Goal: Entertainment & Leisure: Browse casually

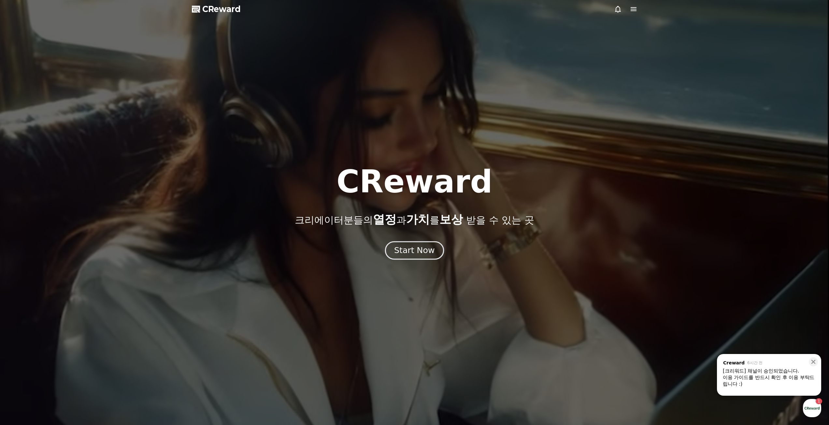
click at [415, 251] on div "Start Now" at bounding box center [414, 250] width 40 height 11
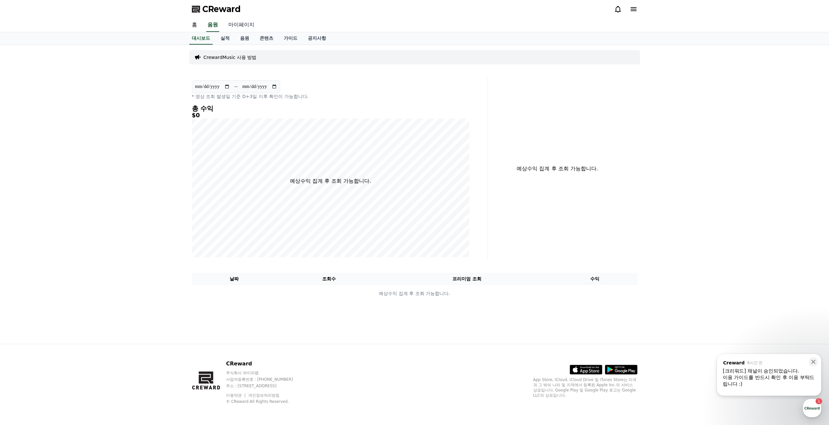
click at [239, 22] on link "마이페이지" at bounding box center [241, 25] width 36 height 14
select select "**********"
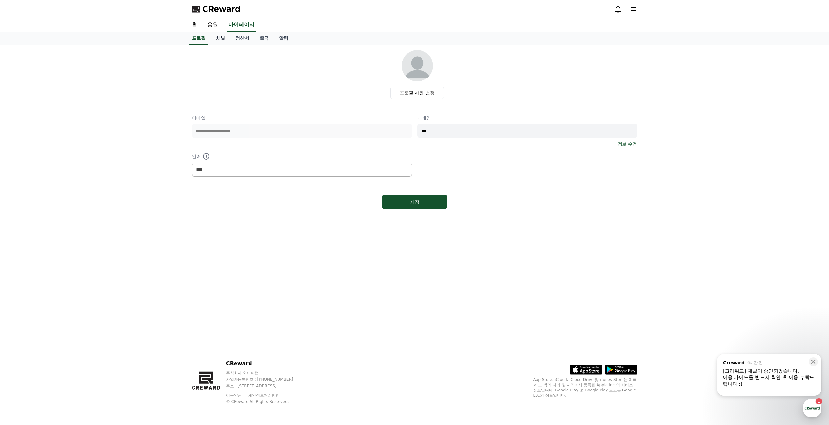
click at [221, 38] on link "채널" at bounding box center [221, 38] width 20 height 12
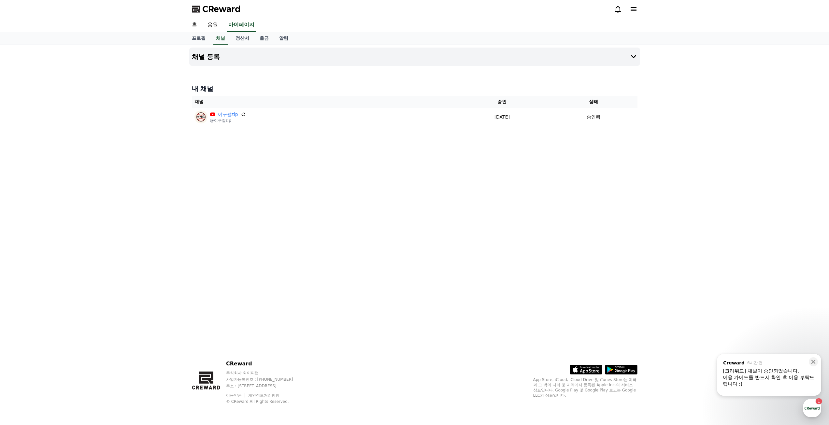
click at [794, 382] on div "이용 가이드를 반드시 확인 후 이용 부탁드립니다 :)" at bounding box center [769, 380] width 93 height 13
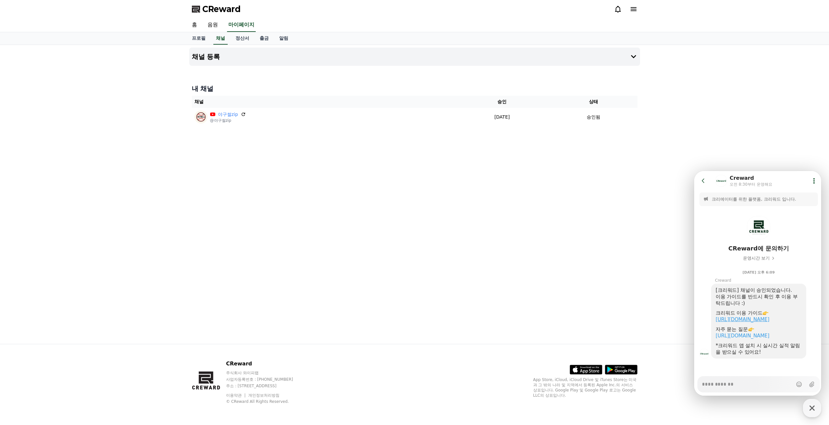
click at [737, 318] on link "https://creward.net/music/guide/android" at bounding box center [743, 320] width 54 height 6
click at [218, 22] on link "음원" at bounding box center [212, 25] width 21 height 14
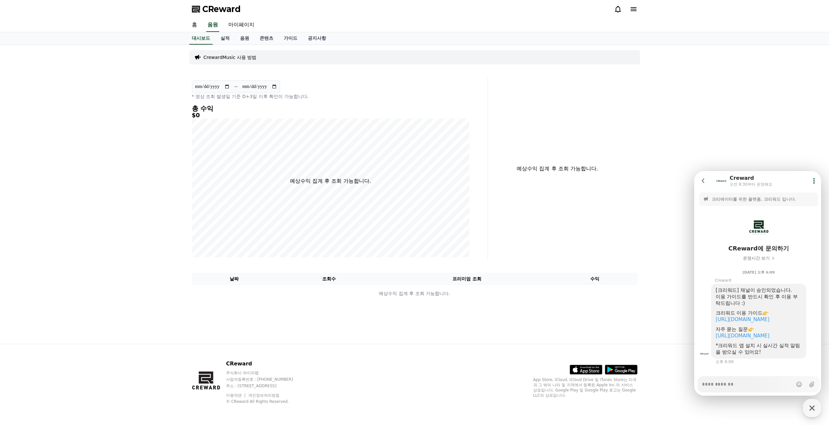
type textarea "*"
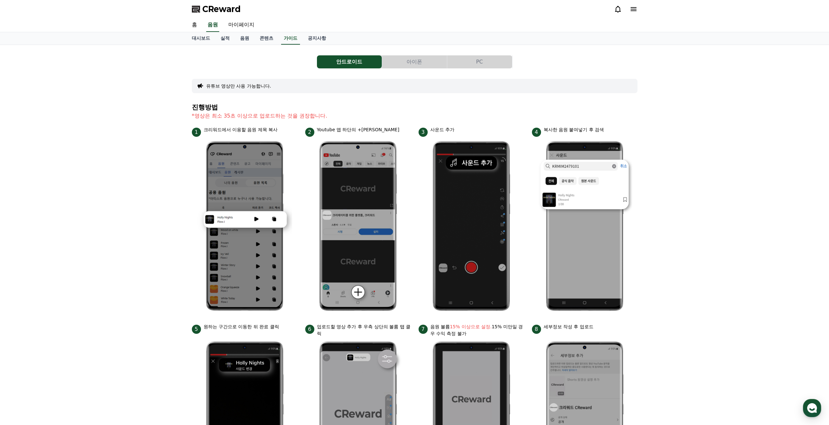
click at [400, 60] on button "아이폰" at bounding box center [414, 61] width 65 height 13
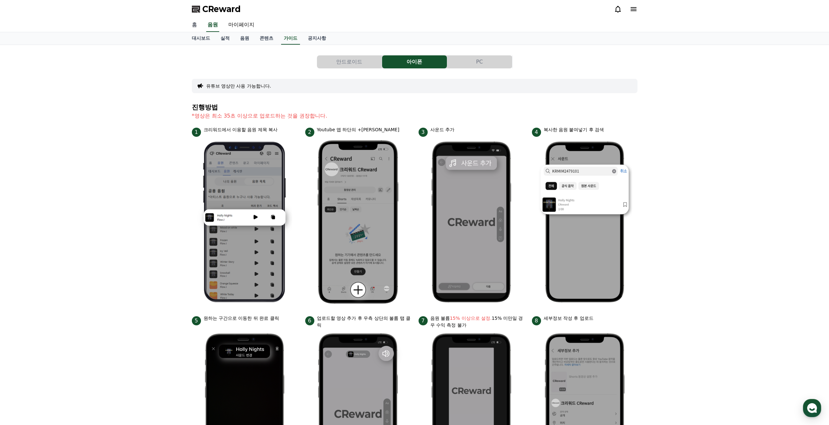
click at [197, 26] on link "홈" at bounding box center [195, 25] width 16 height 14
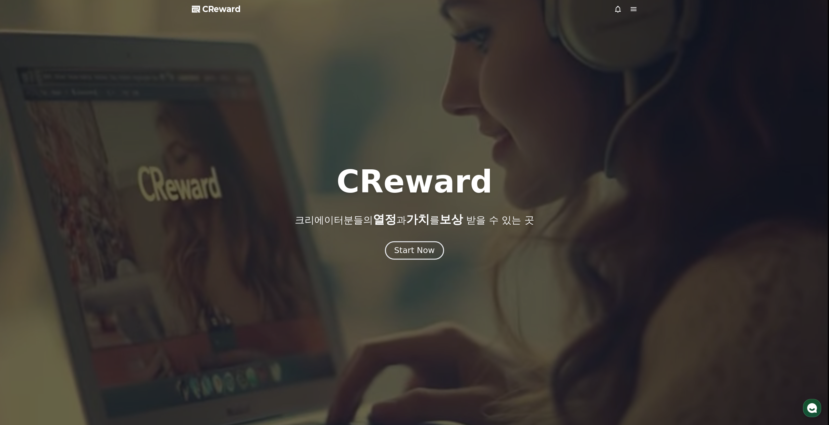
click at [410, 252] on div "Start Now" at bounding box center [414, 250] width 40 height 11
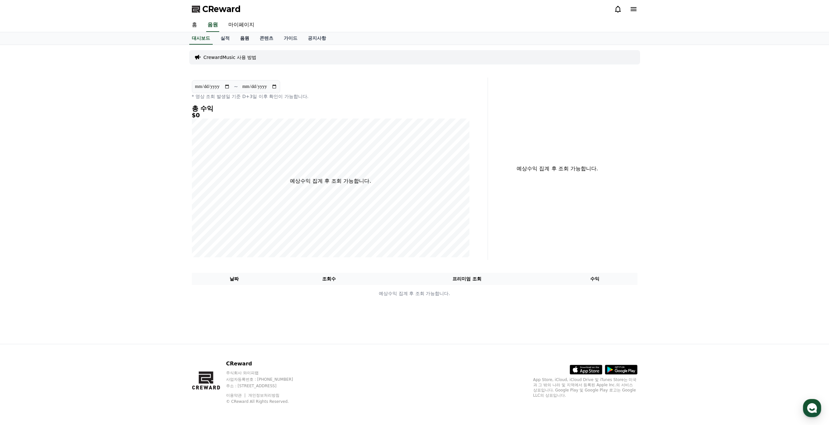
click at [240, 36] on link "음원" at bounding box center [245, 38] width 20 height 12
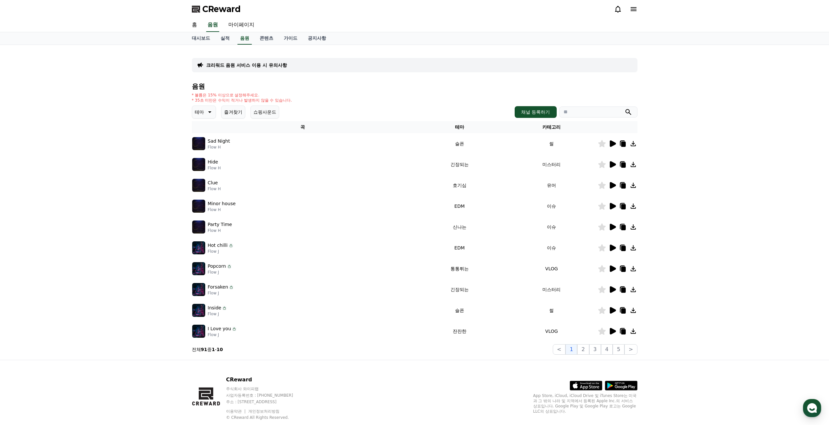
click at [207, 114] on icon at bounding box center [209, 112] width 8 height 8
click at [204, 144] on button "밝은" at bounding box center [200, 143] width 14 height 14
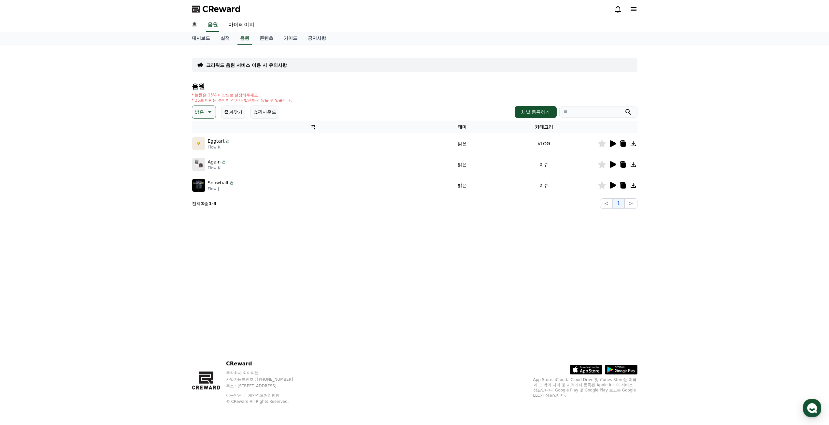
click at [613, 142] on icon at bounding box center [613, 143] width 6 height 7
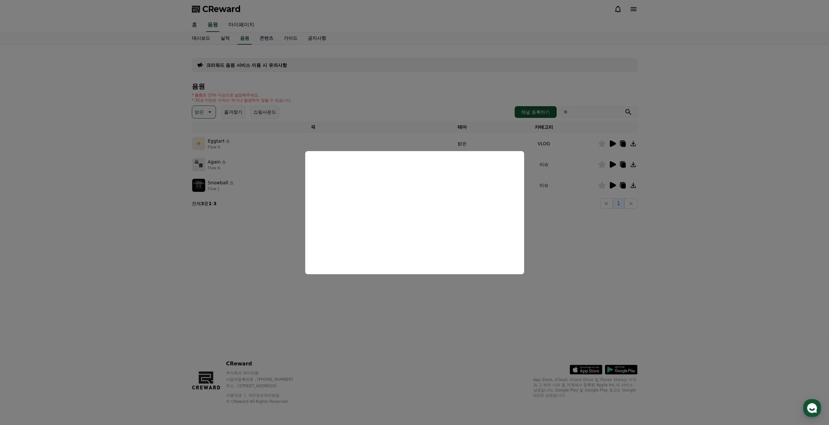
click at [196, 114] on button "close modal" at bounding box center [414, 212] width 829 height 425
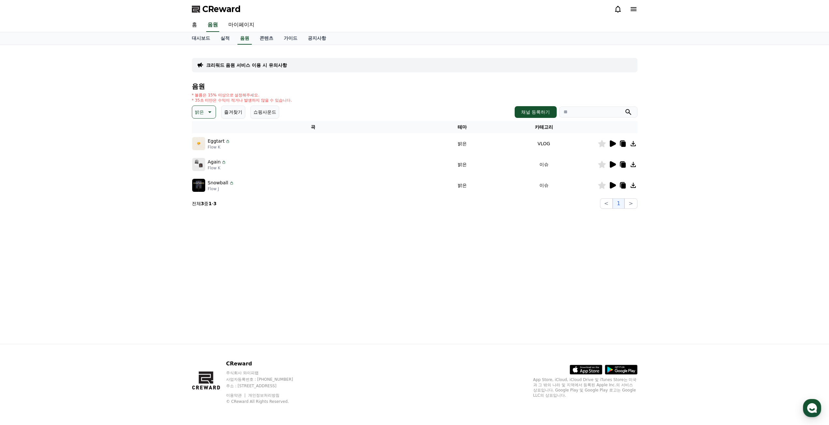
click at [207, 116] on button "밝은" at bounding box center [204, 112] width 24 height 13
click at [209, 159] on button "통통튀는" at bounding box center [204, 159] width 23 height 14
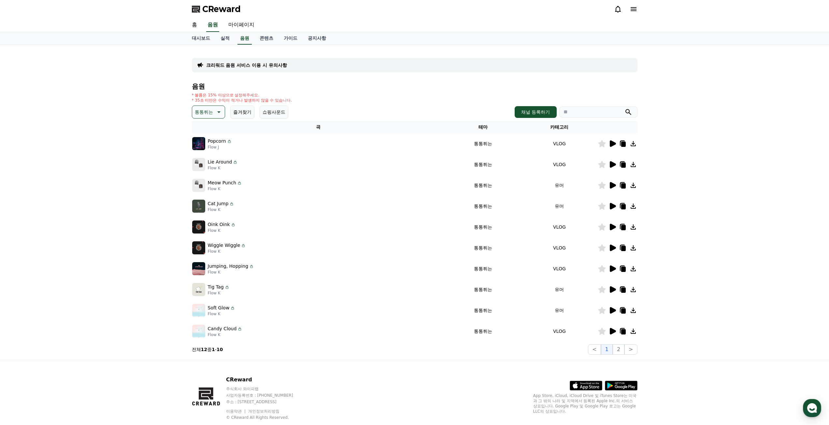
click at [610, 143] on icon at bounding box center [613, 143] width 6 height 7
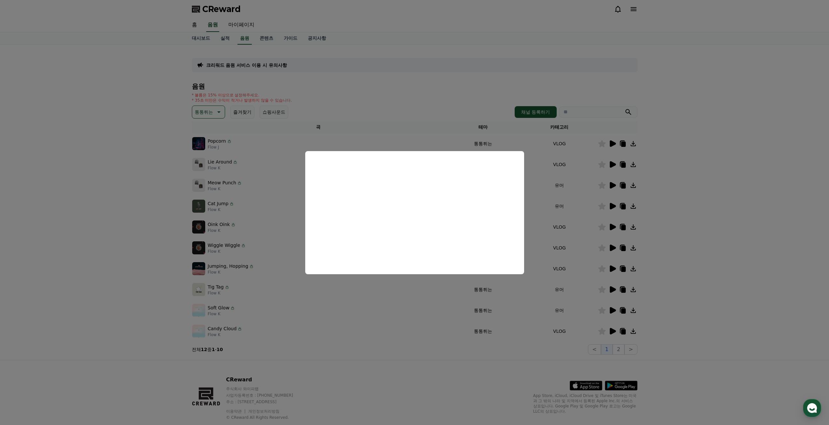
click at [598, 188] on button "close modal" at bounding box center [414, 212] width 829 height 425
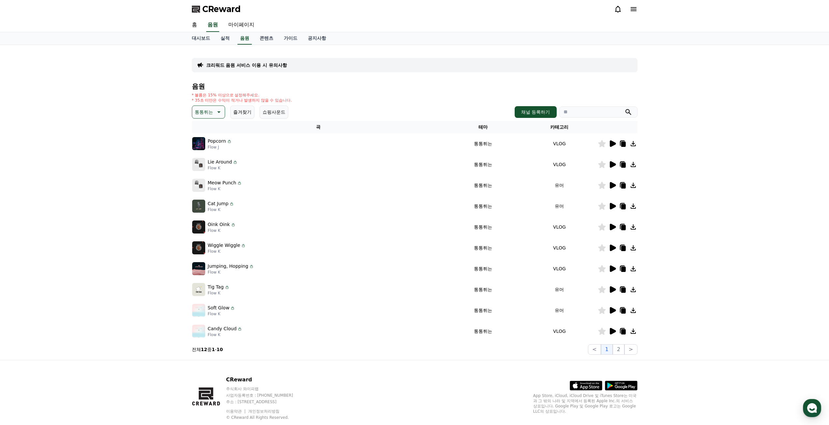
click at [611, 183] on icon at bounding box center [613, 185] width 6 height 7
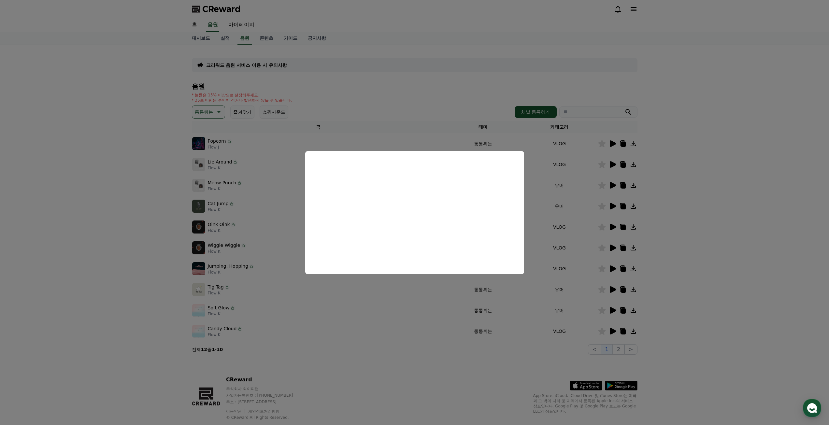
click at [118, 215] on button "close modal" at bounding box center [414, 212] width 829 height 425
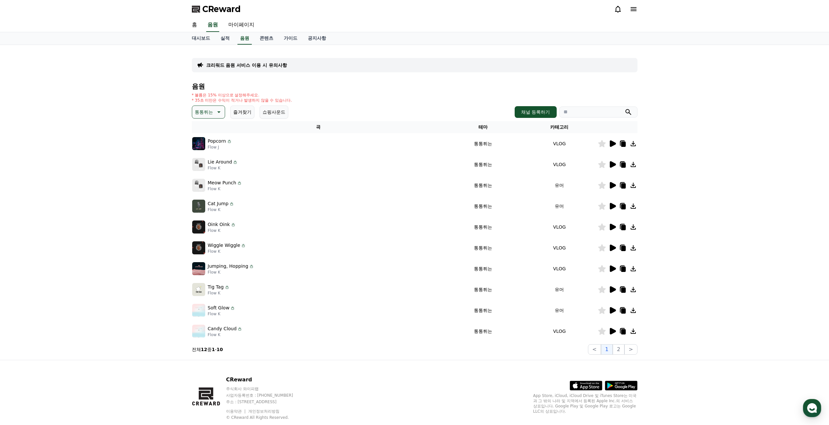
click at [603, 187] on icon at bounding box center [601, 185] width 7 height 7
click at [609, 206] on icon at bounding box center [613, 206] width 8 height 8
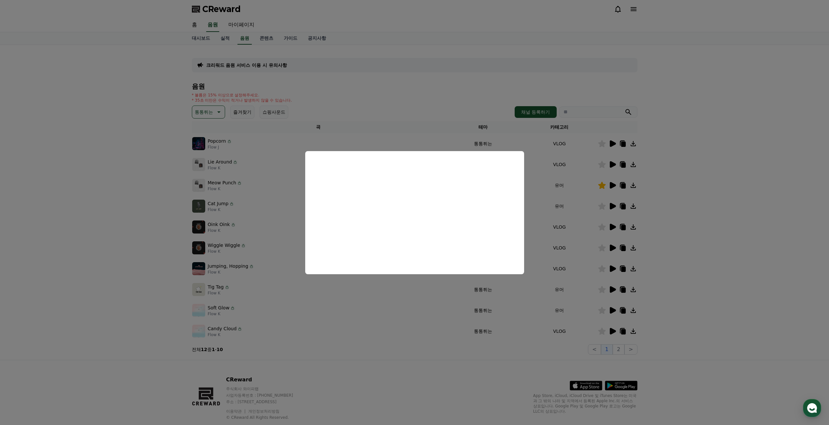
click at [577, 292] on button "close modal" at bounding box center [414, 212] width 829 height 425
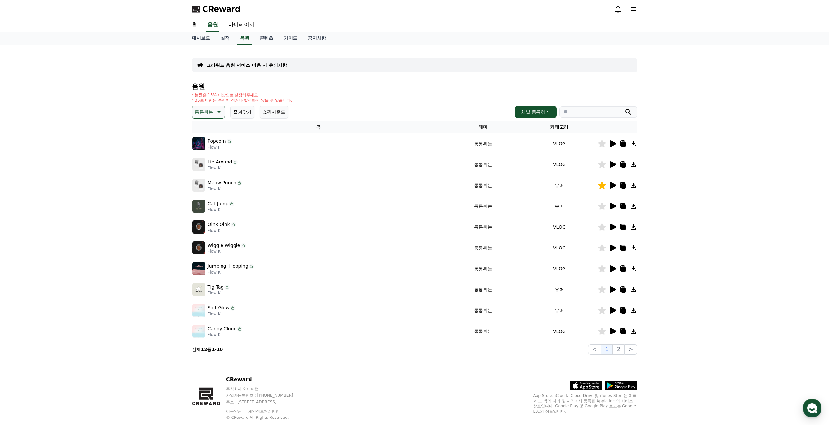
click at [615, 229] on icon at bounding box center [613, 227] width 8 height 8
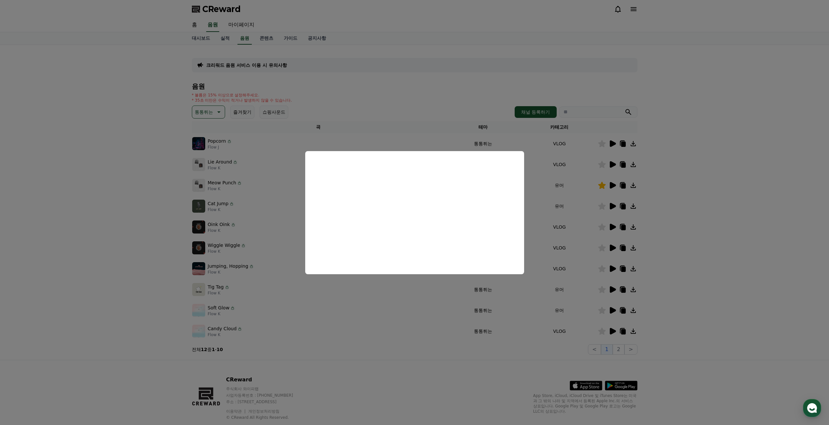
click at [586, 240] on button "close modal" at bounding box center [414, 212] width 829 height 425
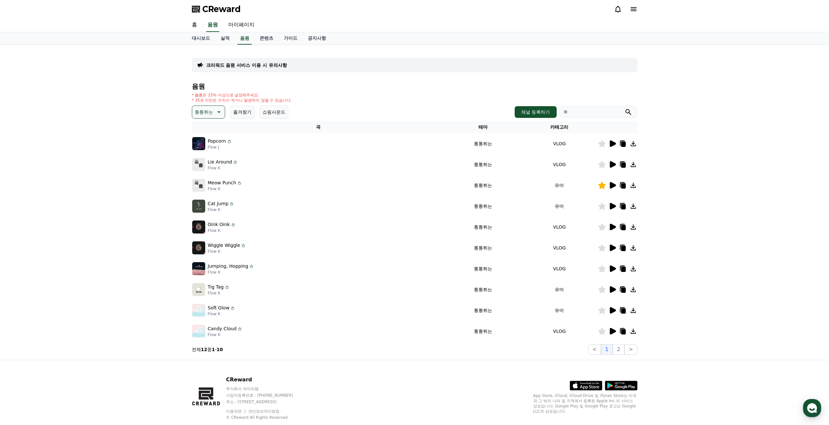
click at [602, 227] on icon at bounding box center [601, 227] width 7 height 7
click at [611, 247] on icon at bounding box center [613, 248] width 6 height 7
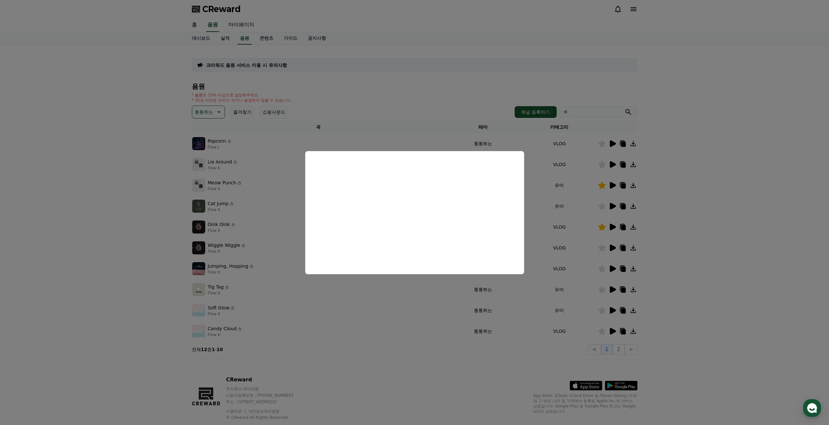
click at [209, 110] on button "close modal" at bounding box center [414, 212] width 829 height 425
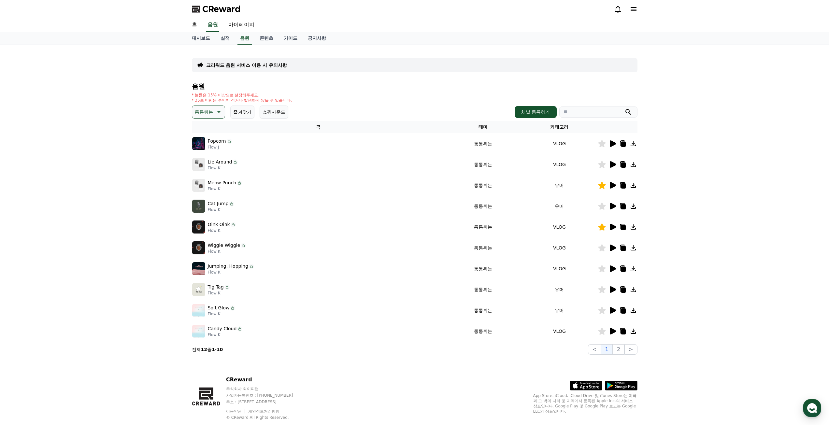
click at [209, 115] on p "통통튀는" at bounding box center [204, 112] width 18 height 9
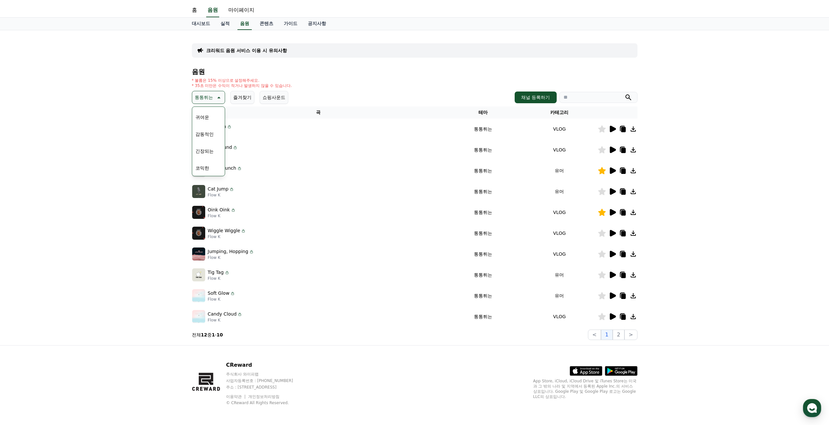
scroll to position [16, 0]
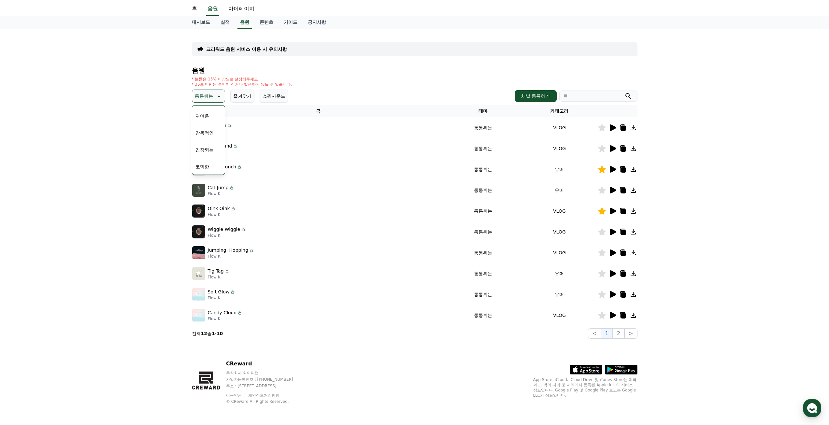
click at [207, 167] on button "코믹한" at bounding box center [202, 167] width 19 height 14
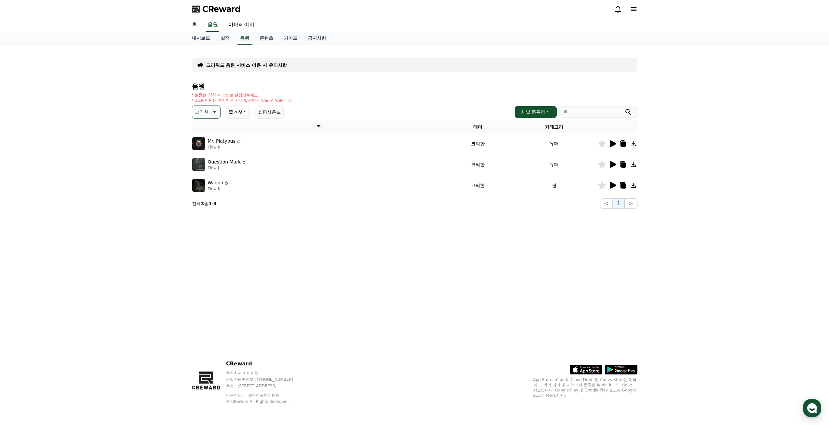
click at [611, 144] on icon at bounding box center [613, 143] width 6 height 7
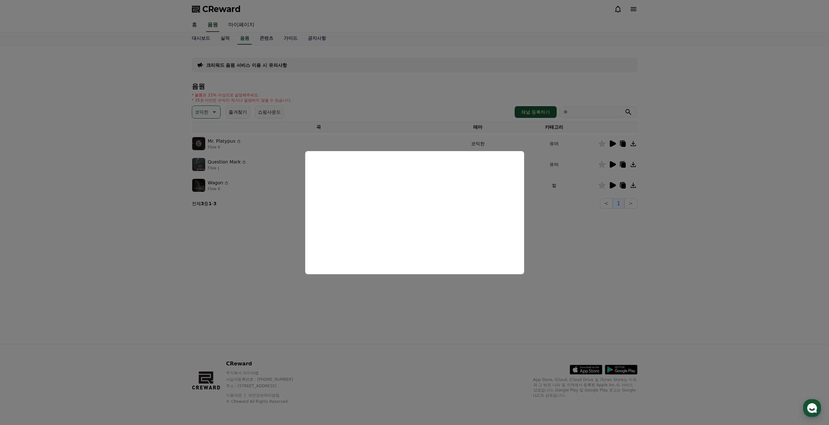
click at [592, 236] on button "close modal" at bounding box center [414, 212] width 829 height 425
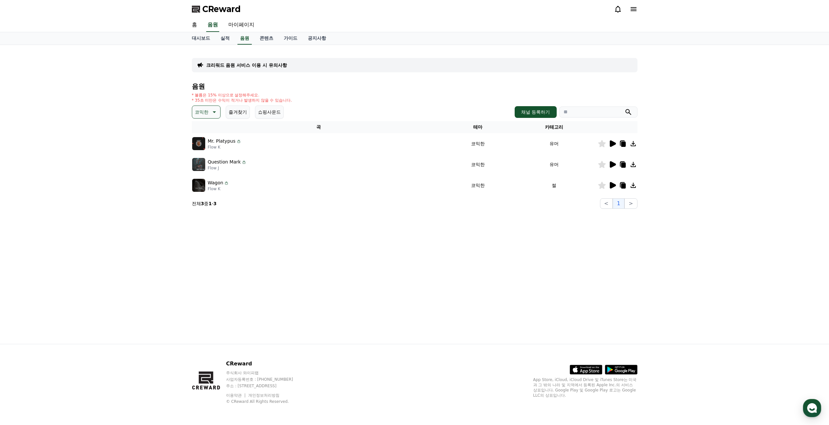
click at [613, 185] on icon at bounding box center [613, 185] width 6 height 7
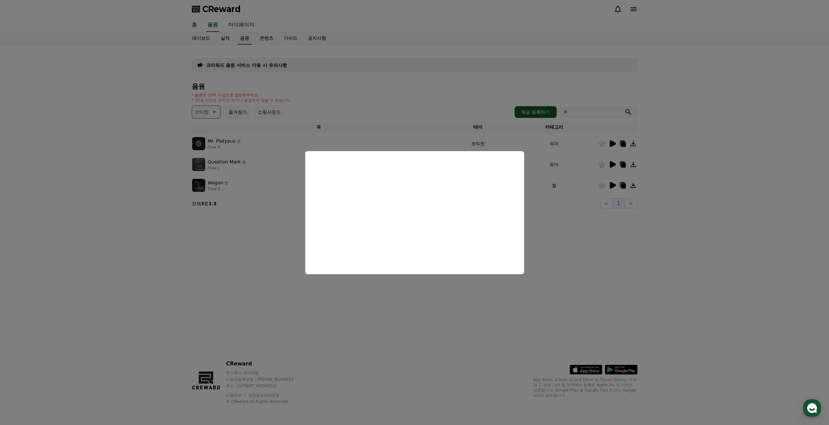
click at [601, 185] on button "close modal" at bounding box center [414, 212] width 829 height 425
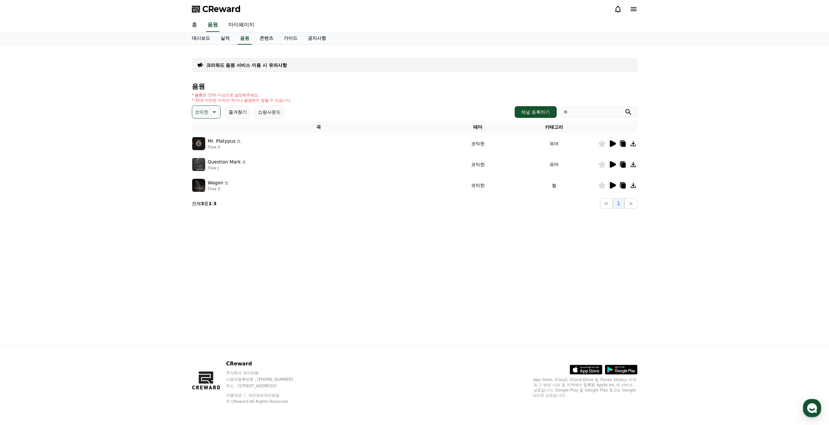
click at [602, 185] on icon at bounding box center [601, 185] width 7 height 7
click at [610, 186] on icon at bounding box center [613, 185] width 6 height 7
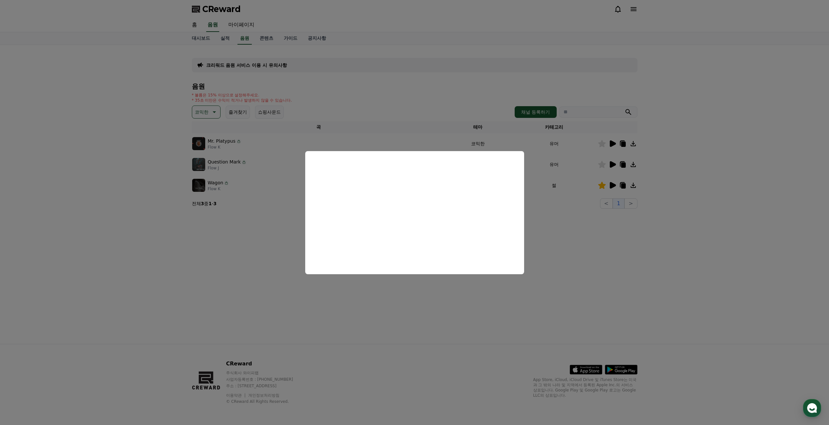
click at [555, 221] on button "close modal" at bounding box center [414, 212] width 829 height 425
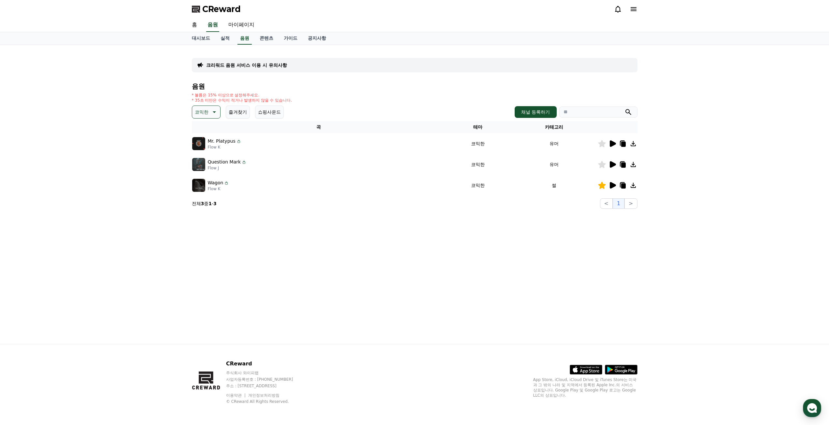
click at [625, 185] on icon at bounding box center [623, 185] width 5 height 5
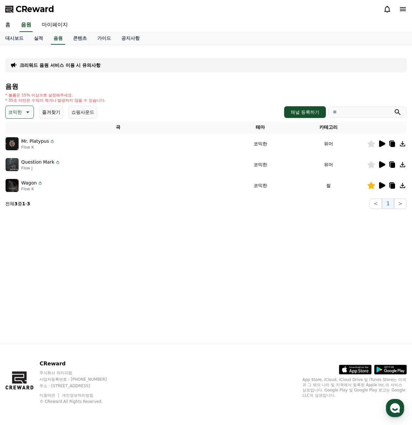
click at [379, 183] on icon at bounding box center [382, 185] width 6 height 7
